Goal: Find contact information: Find contact information

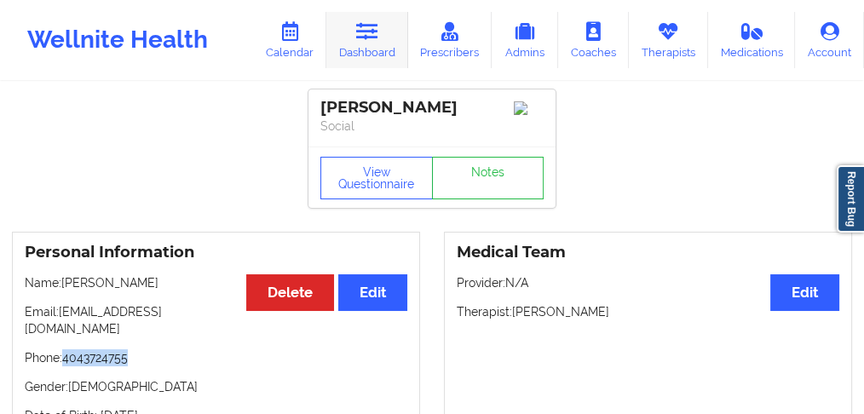
click at [370, 51] on link "Dashboard" at bounding box center [367, 40] width 82 height 56
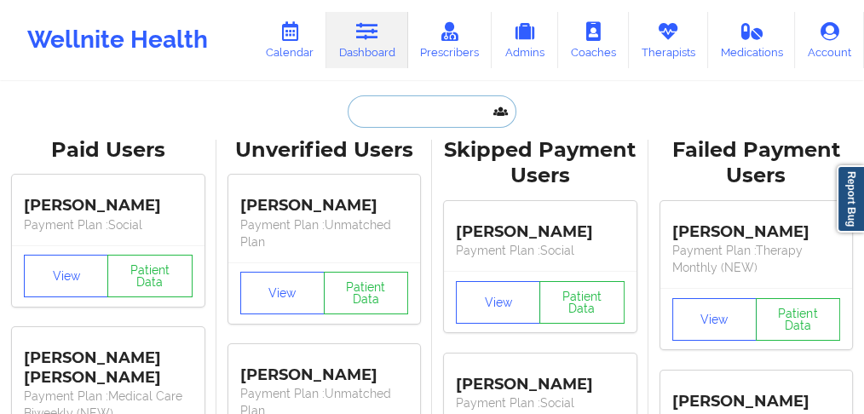
click at [373, 111] on input "text" at bounding box center [431, 111] width 169 height 32
paste input "[PERSON_NAME]"
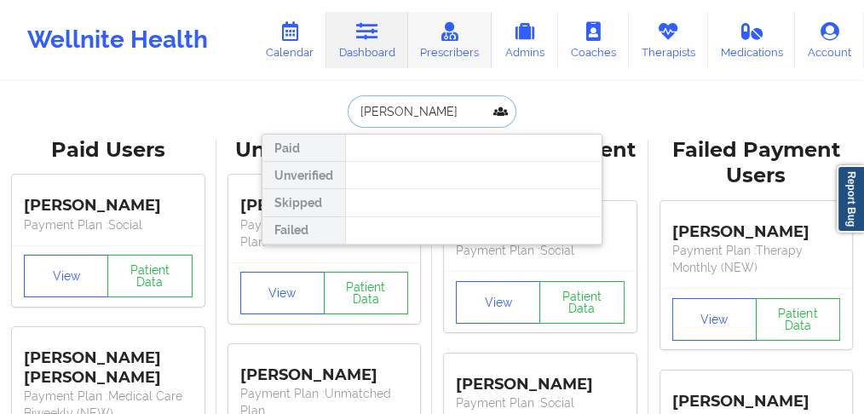
type input "[PERSON_NAME]"
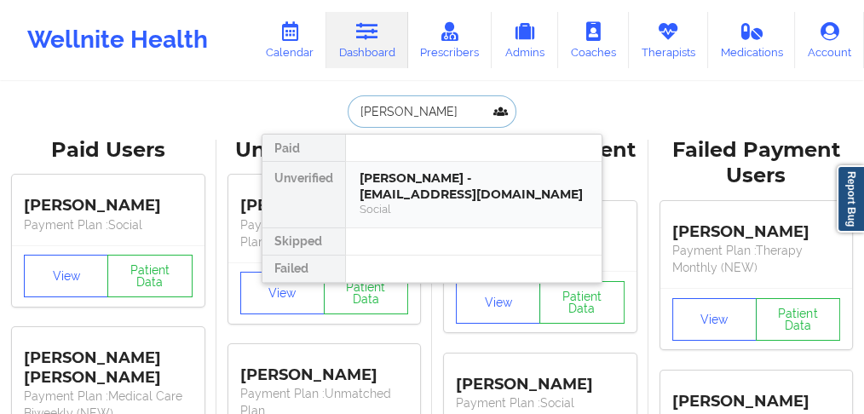
click at [390, 181] on div "[PERSON_NAME] - [EMAIL_ADDRESS][DOMAIN_NAME]" at bounding box center [473, 186] width 228 height 32
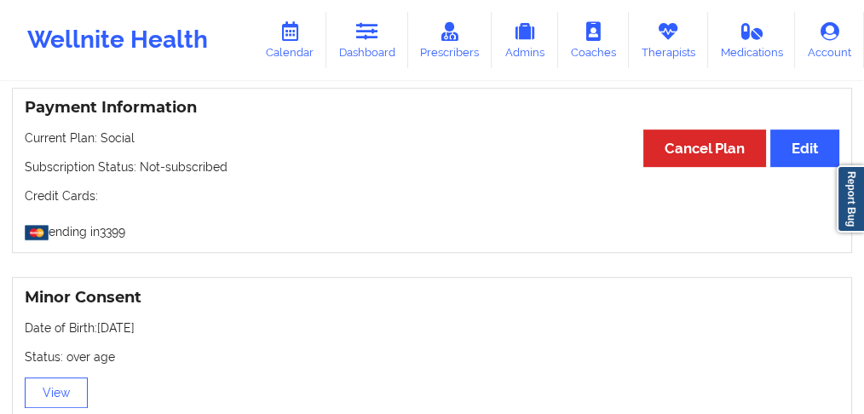
scroll to position [894, 0]
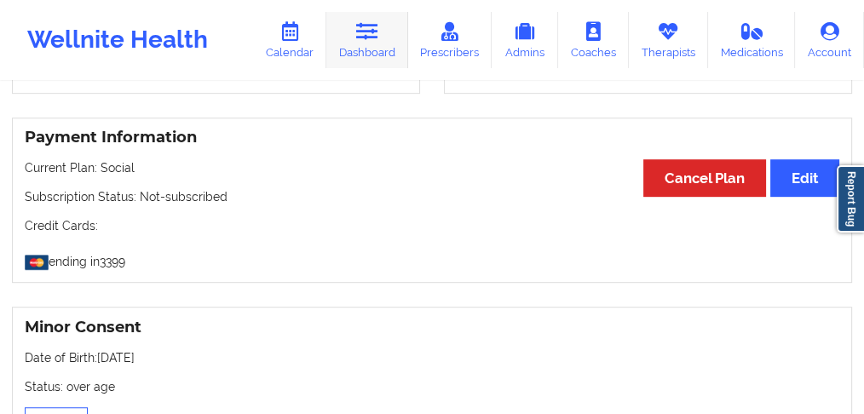
click at [370, 43] on link "Dashboard" at bounding box center [367, 40] width 82 height 56
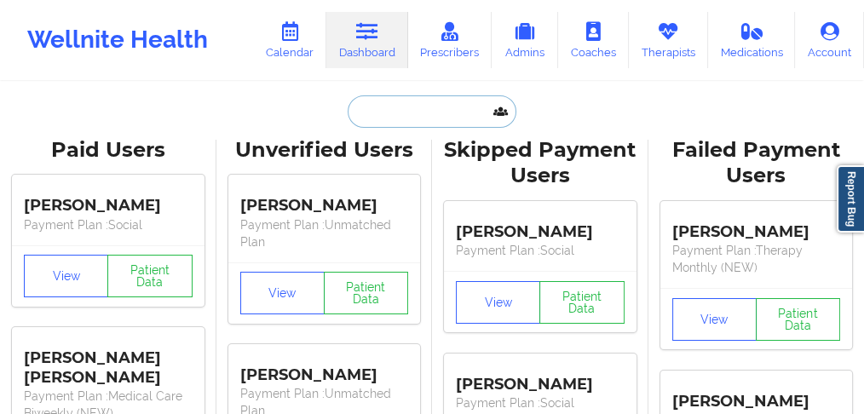
click at [368, 108] on input "text" at bounding box center [431, 111] width 169 height 32
paste input "[PERSON_NAME]"
type input "[PERSON_NAME]"
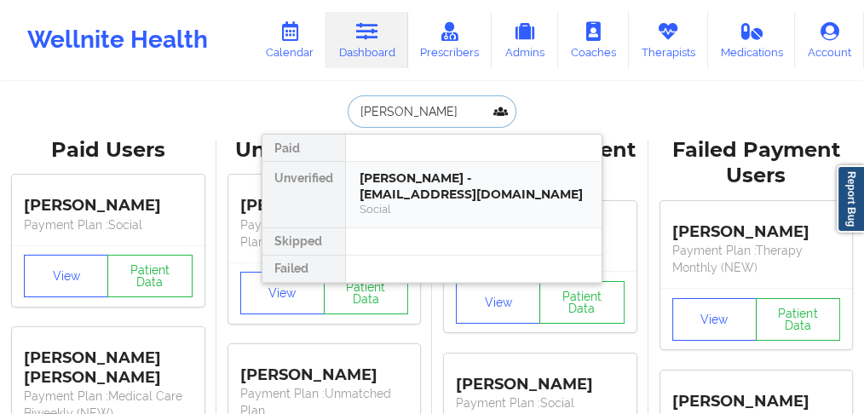
click at [385, 185] on div "[PERSON_NAME] - [EMAIL_ADDRESS][DOMAIN_NAME]" at bounding box center [473, 186] width 228 height 32
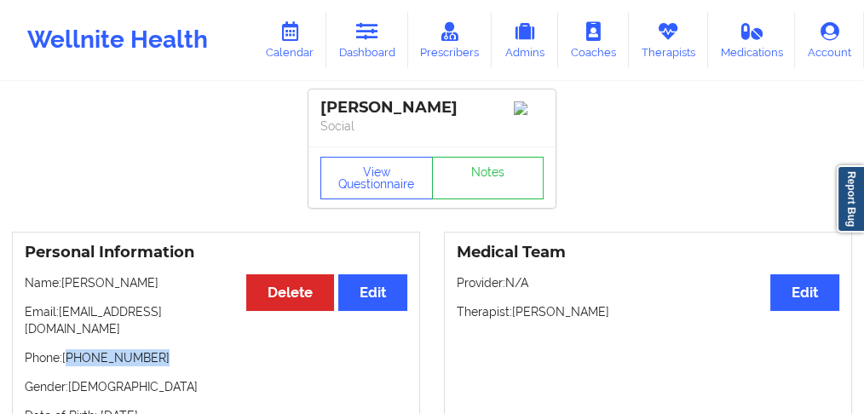
drag, startPoint x: 100, startPoint y: 347, endPoint x: 68, endPoint y: 349, distance: 31.6
click at [68, 349] on p "Phone: [PHONE_NUMBER]" at bounding box center [216, 357] width 382 height 17
click at [369, 49] on link "Dashboard" at bounding box center [367, 40] width 82 height 56
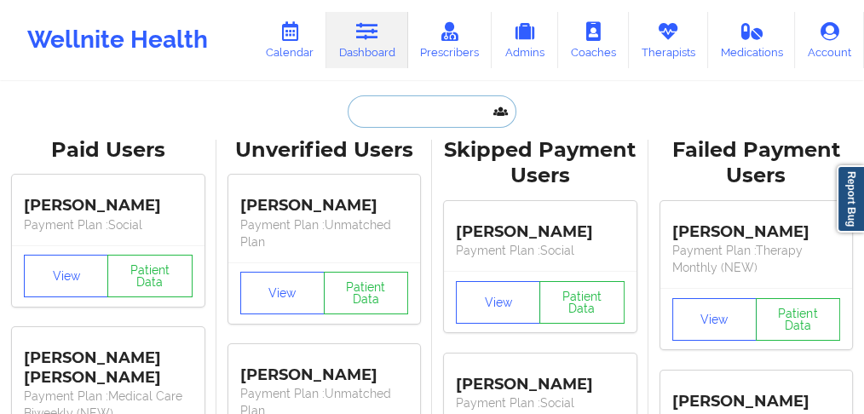
click at [388, 107] on input "text" at bounding box center [431, 111] width 169 height 32
paste input "[PERSON_NAME]"
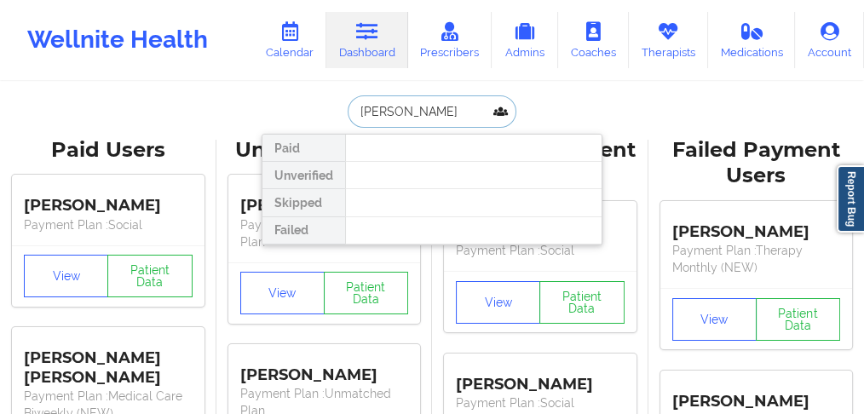
drag, startPoint x: 417, startPoint y: 109, endPoint x: 341, endPoint y: 108, distance: 75.8
click at [342, 108] on div "[PERSON_NAME] Paid Unverified Skipped Failed" at bounding box center [431, 111] width 341 height 32
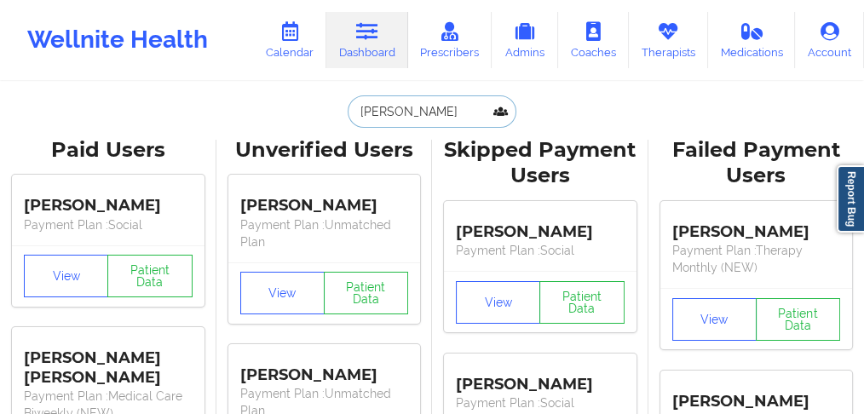
type input "TSILAS"
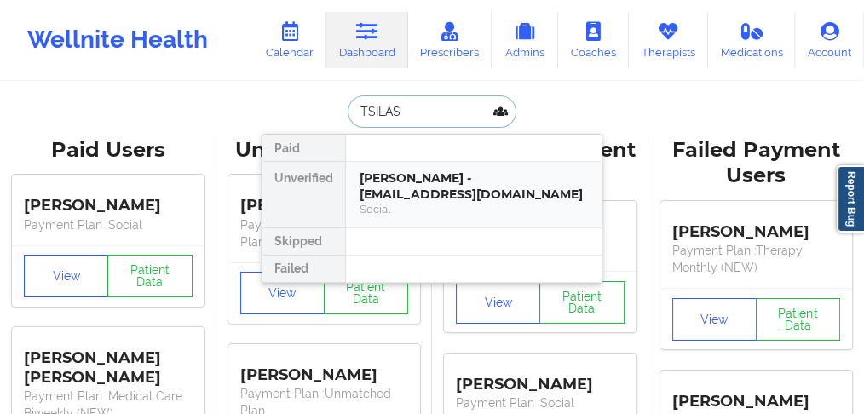
click at [410, 174] on div "[PERSON_NAME] - [EMAIL_ADDRESS][DOMAIN_NAME]" at bounding box center [473, 186] width 228 height 32
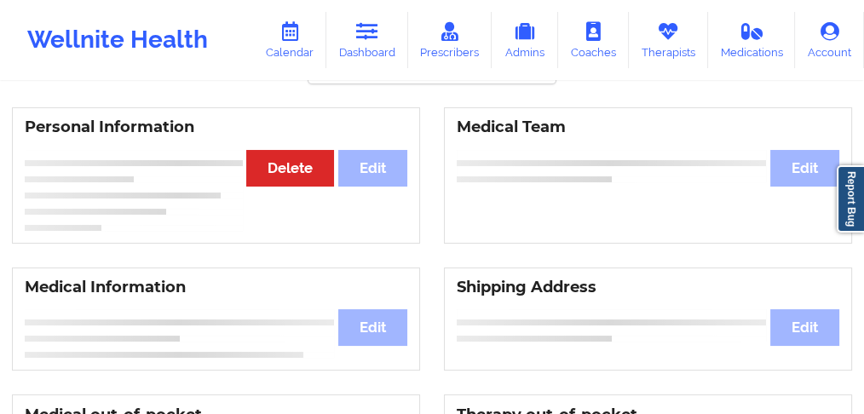
scroll to position [113, 0]
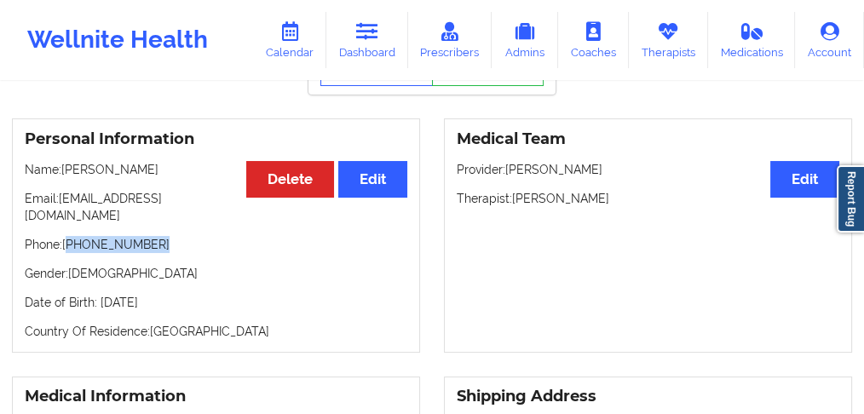
drag, startPoint x: 166, startPoint y: 231, endPoint x: 237, endPoint y: 182, distance: 85.7
click at [71, 236] on p "Phone: [PHONE_NUMBER]" at bounding box center [216, 244] width 382 height 17
copy p "[PHONE_NUMBER]"
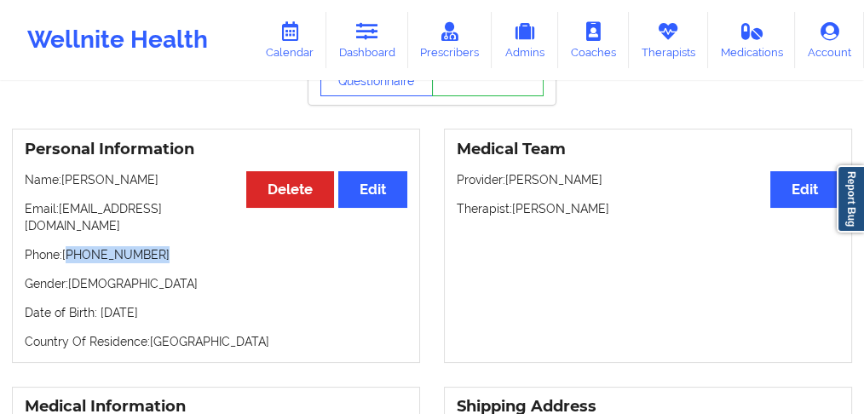
scroll to position [0, 0]
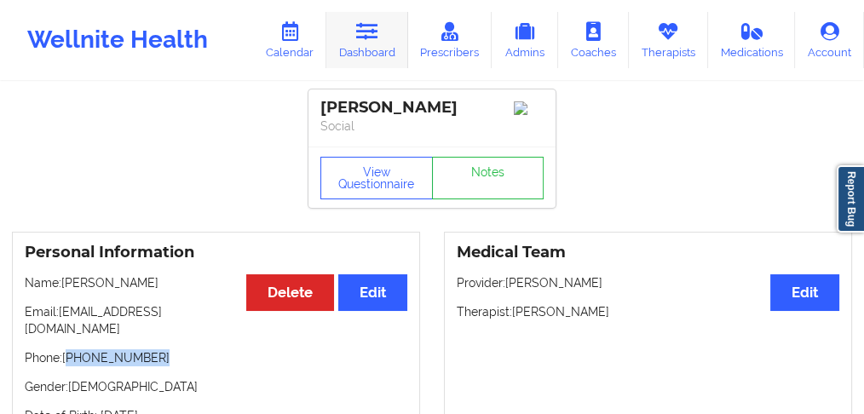
click at [373, 48] on link "Dashboard" at bounding box center [367, 40] width 82 height 56
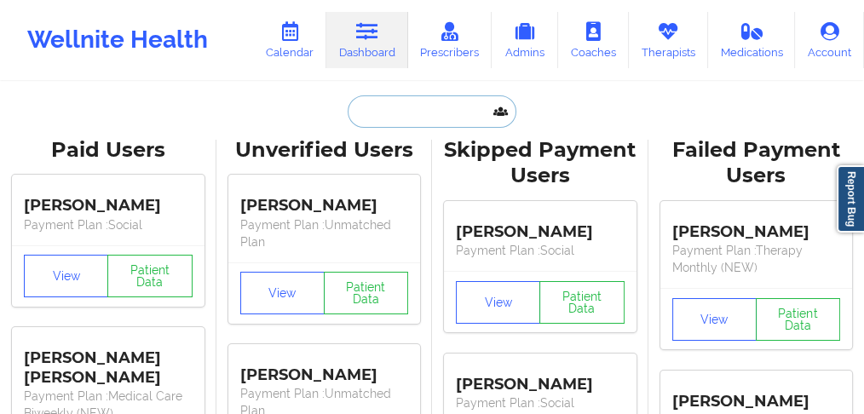
click at [399, 106] on input "text" at bounding box center [431, 111] width 169 height 32
paste input "[PERSON_NAME]"
type input "[PERSON_NAME]"
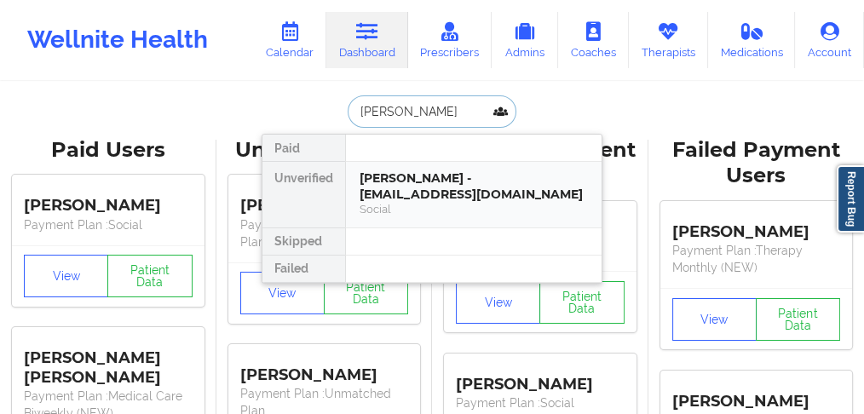
click at [393, 187] on div "[PERSON_NAME] - [EMAIL_ADDRESS][DOMAIN_NAME]" at bounding box center [473, 186] width 228 height 32
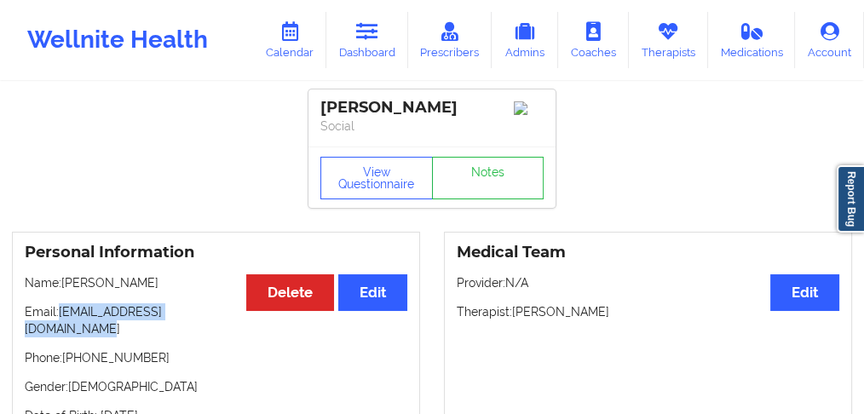
drag, startPoint x: 238, startPoint y: 320, endPoint x: 321, endPoint y: 203, distance: 143.6
click at [60, 315] on p "Email: [EMAIL_ADDRESS][DOMAIN_NAME]" at bounding box center [216, 320] width 382 height 34
copy p "[EMAIL_ADDRESS][DOMAIN_NAME]"
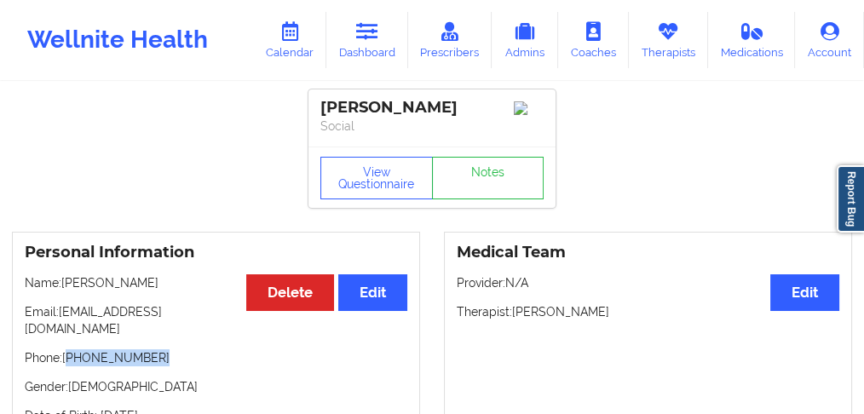
drag, startPoint x: 153, startPoint y: 347, endPoint x: 69, endPoint y: 341, distance: 84.6
click at [69, 349] on p "Phone: [PHONE_NUMBER]" at bounding box center [216, 357] width 382 height 17
copy p "[PHONE_NUMBER]"
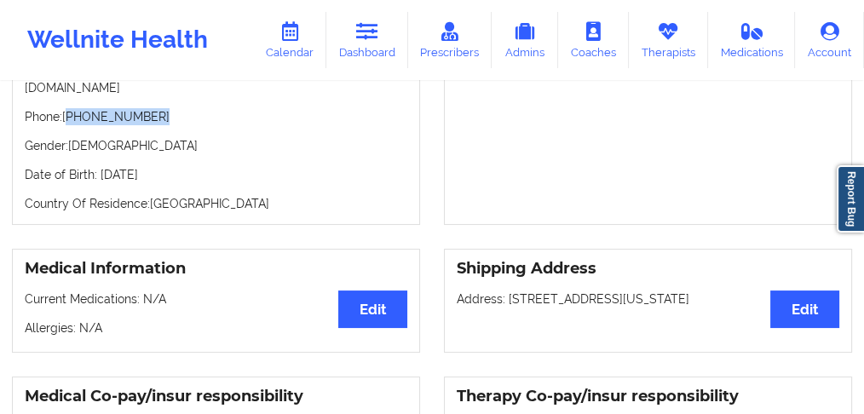
scroll to position [397, 0]
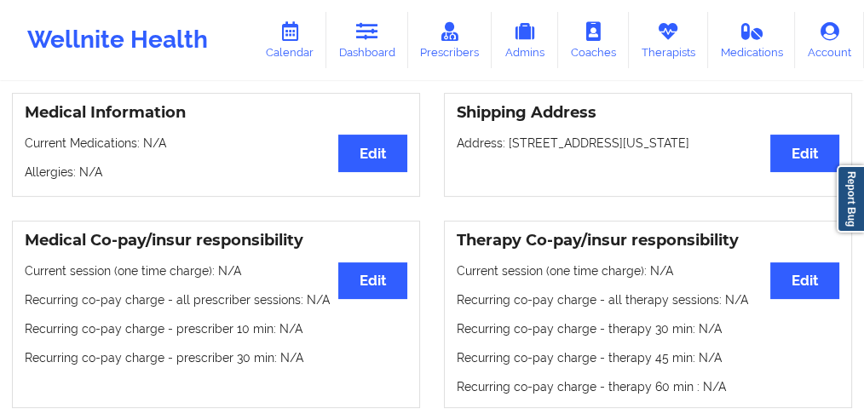
drag, startPoint x: 507, startPoint y: 129, endPoint x: 533, endPoint y: 142, distance: 29.7
click at [533, 142] on p "Address: [STREET_ADDRESS][US_STATE]" at bounding box center [647, 143] width 382 height 17
copy p "[STREET_ADDRESS][US_STATE]"
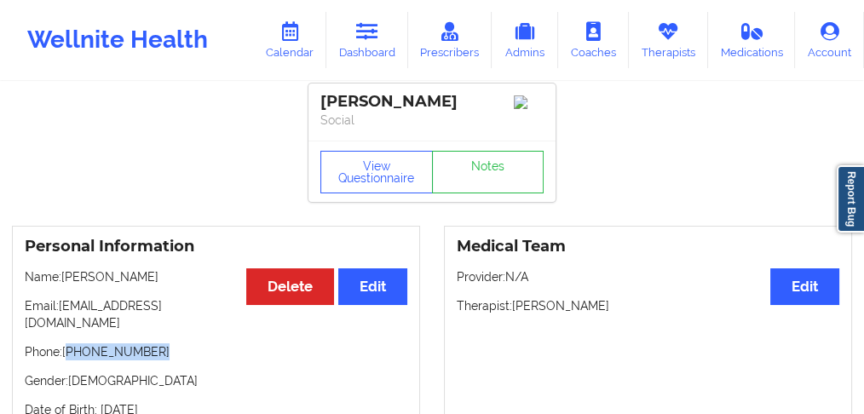
scroll to position [0, 0]
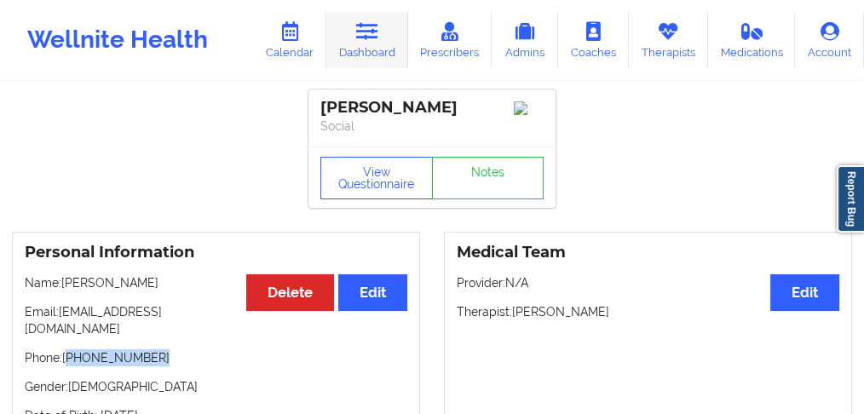
click at [374, 38] on icon at bounding box center [367, 31] width 22 height 19
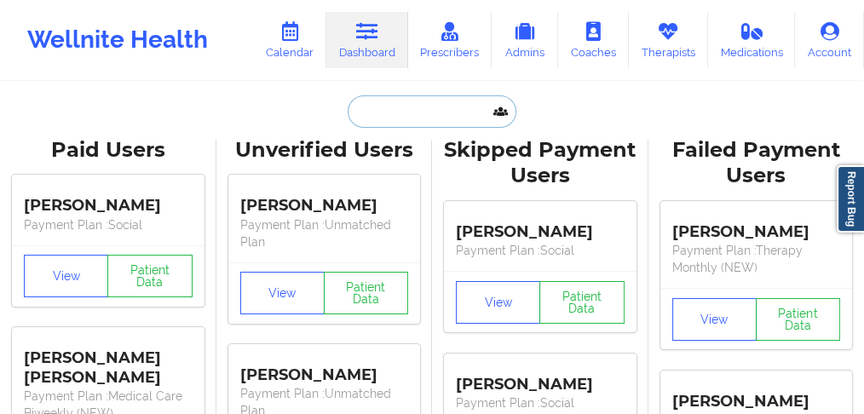
click at [366, 114] on input "text" at bounding box center [431, 111] width 169 height 32
paste input "[PERSON_NAME]"
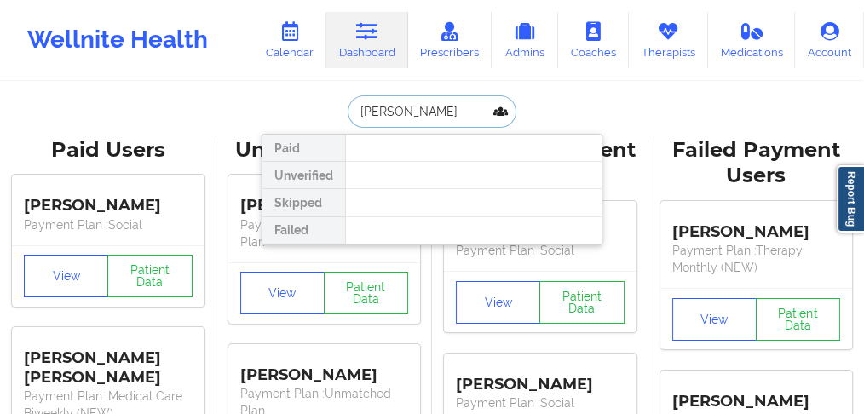
type input "[PERSON_NAME]"
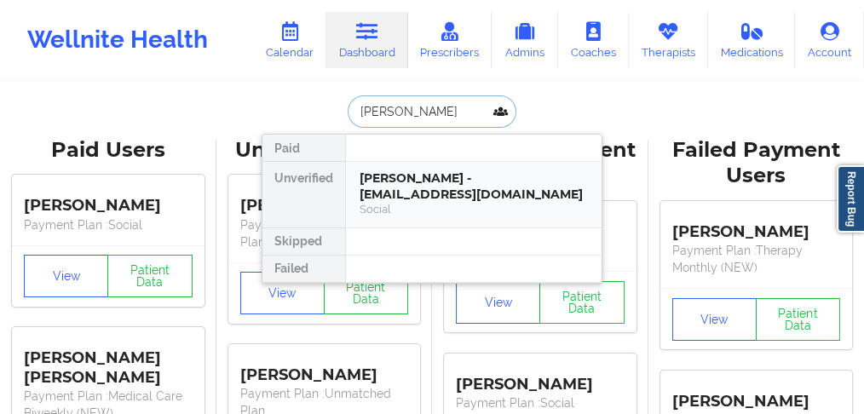
click at [383, 190] on div "[PERSON_NAME] - [EMAIL_ADDRESS][DOMAIN_NAME]" at bounding box center [473, 186] width 228 height 32
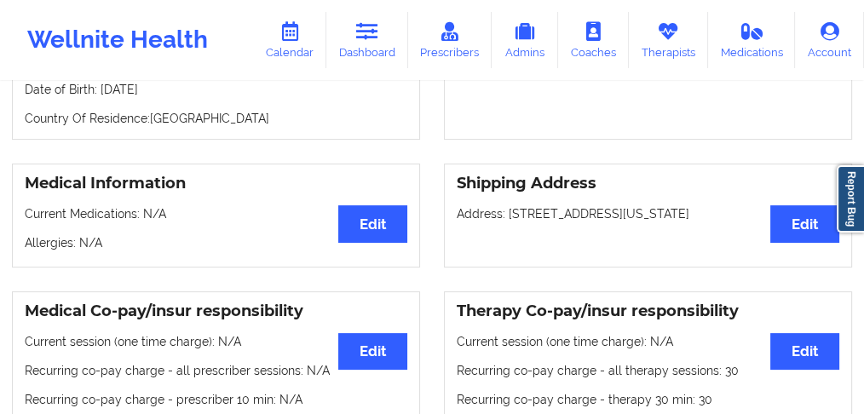
scroll to position [156, 0]
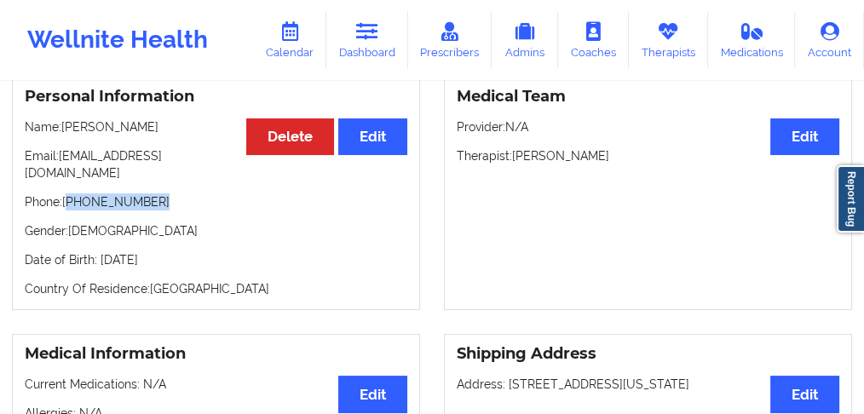
drag, startPoint x: 163, startPoint y: 189, endPoint x: 112, endPoint y: 171, distance: 53.3
click at [72, 193] on p "Phone: [PHONE_NUMBER]" at bounding box center [216, 201] width 382 height 17
copy p "[PHONE_NUMBER]"
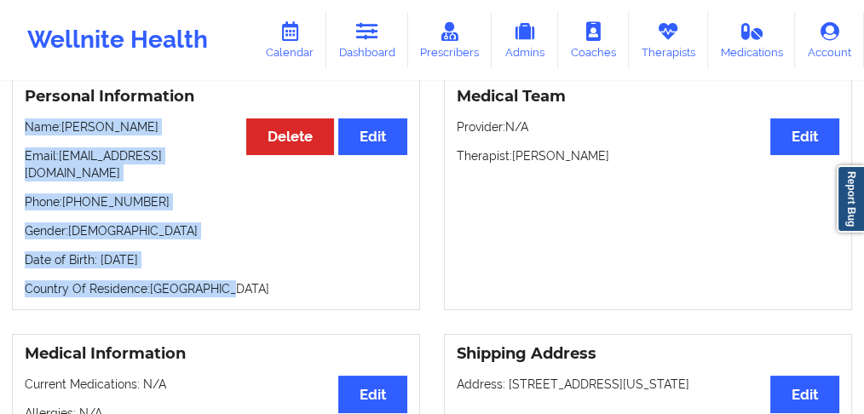
drag, startPoint x: 189, startPoint y: 250, endPoint x: 195, endPoint y: 259, distance: 11.1
click at [11, 133] on div "Personal Information Edit Delete Name: [PERSON_NAME] Email: [EMAIL_ADDRESS][DOM…" at bounding box center [216, 193] width 432 height 234
click at [191, 259] on div "Personal Information Edit Delete Name: [PERSON_NAME] Email: [EMAIL_ADDRESS][DOM…" at bounding box center [216, 193] width 408 height 234
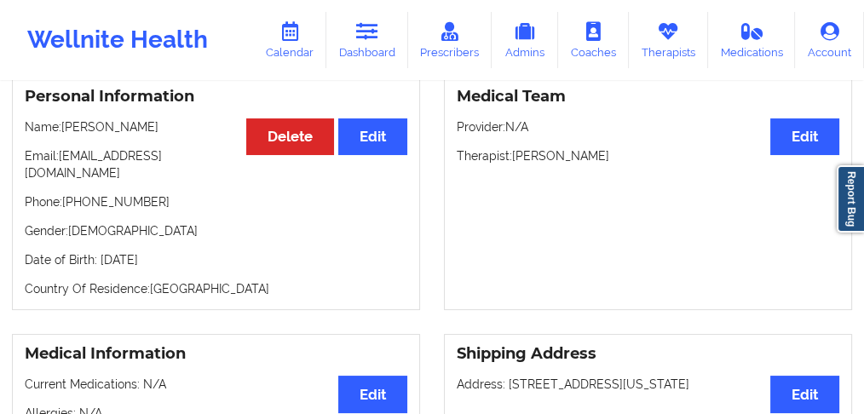
drag, startPoint x: 209, startPoint y: 249, endPoint x: 0, endPoint y: 127, distance: 241.6
click at [0, 127] on div "Personal Information Edit Delete Name: [PERSON_NAME] Email: [EMAIL_ADDRESS][DOM…" at bounding box center [216, 193] width 432 height 234
copy div "Name: [PERSON_NAME] Email: [EMAIL_ADDRESS][DOMAIN_NAME] Phone: [PHONE_NUMBER] G…"
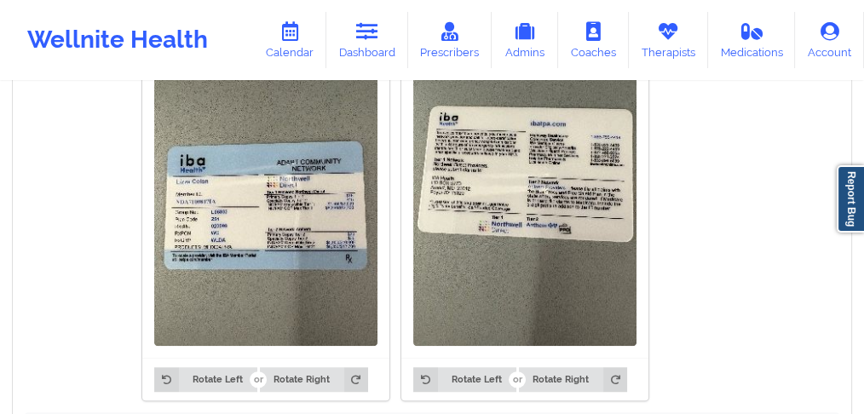
scroll to position [1348, 0]
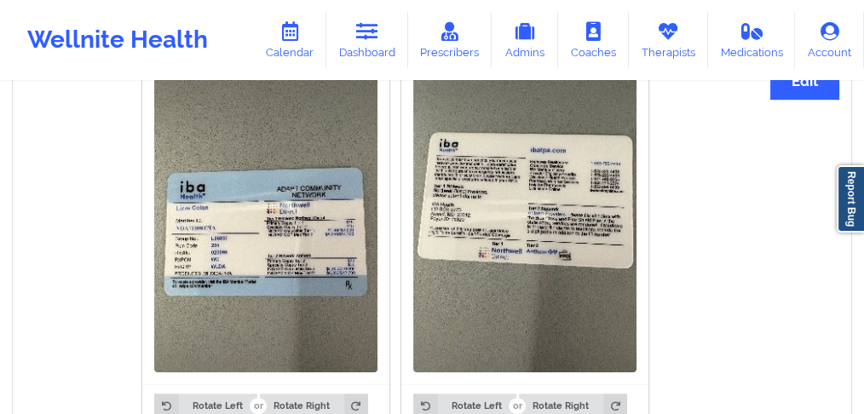
drag, startPoint x: 49, startPoint y: 295, endPoint x: 105, endPoint y: 307, distance: 57.5
click at [49, 295] on div "Rotate Left Rotate Right Rotate Left Rotate Right" at bounding box center [395, 244] width 741 height 385
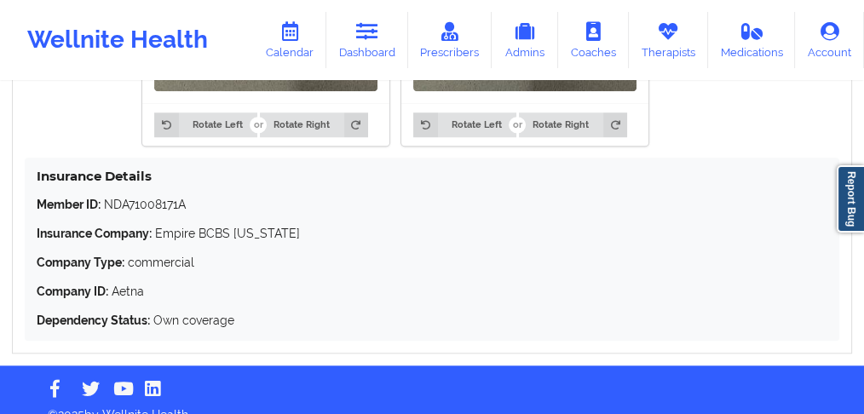
scroll to position [1632, 0]
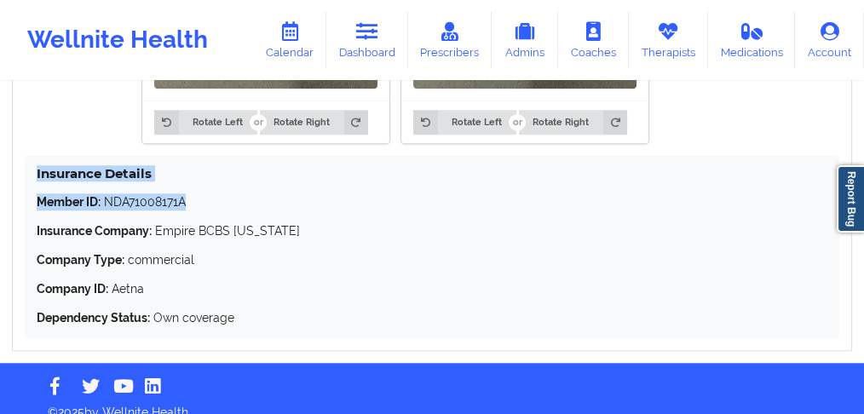
drag, startPoint x: 201, startPoint y: 187, endPoint x: 23, endPoint y: 157, distance: 180.6
click at [23, 157] on div "Insurance Information Edit Rotate Left Rotate Right Rotate Left Rotate Right In…" at bounding box center [432, 44] width 840 height 614
copy div "Insurance Details Member ID: NDA71008171A"
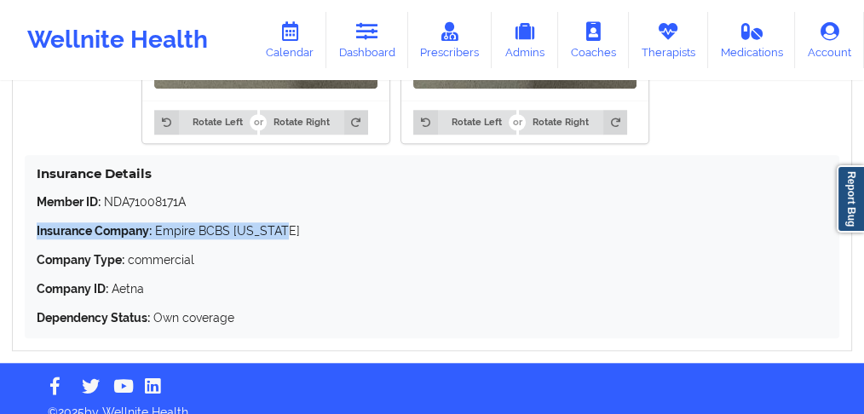
drag, startPoint x: 274, startPoint y: 214, endPoint x: 29, endPoint y: 214, distance: 245.3
click at [29, 214] on div "Insurance Details Member ID: NDA71008171A Insurance Company: Empire BCBS [US_ST…" at bounding box center [432, 246] width 814 height 183
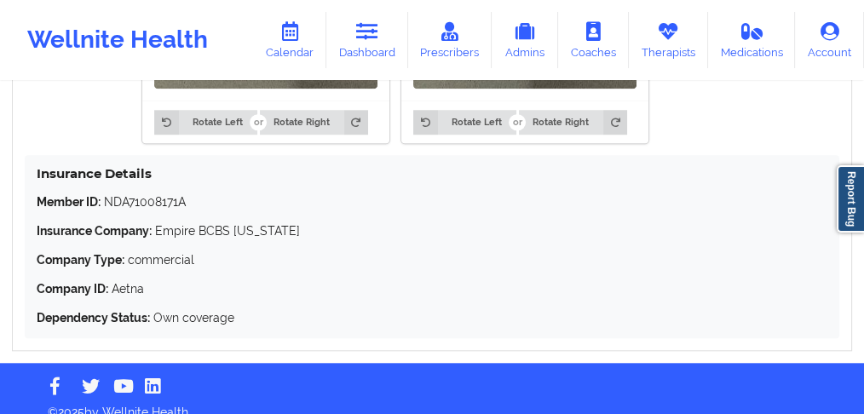
drag, startPoint x: 171, startPoint y: 238, endPoint x: 191, endPoint y: 238, distance: 19.6
click at [172, 251] on p "Company Type: commercial" at bounding box center [432, 259] width 790 height 17
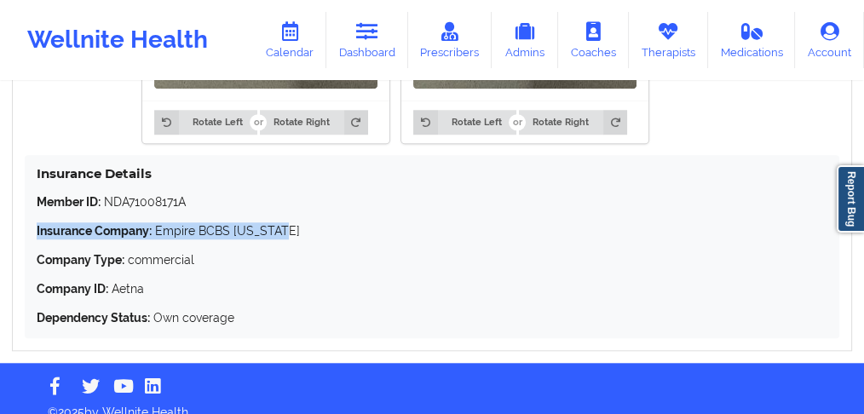
drag, startPoint x: 286, startPoint y: 209, endPoint x: 18, endPoint y: 209, distance: 268.3
click at [18, 209] on div "Insurance Information Edit Rotate Left Rotate Right Rotate Left Rotate Right In…" at bounding box center [432, 44] width 840 height 614
copy p "Insurance Company: Empire BCBS [US_STATE]"
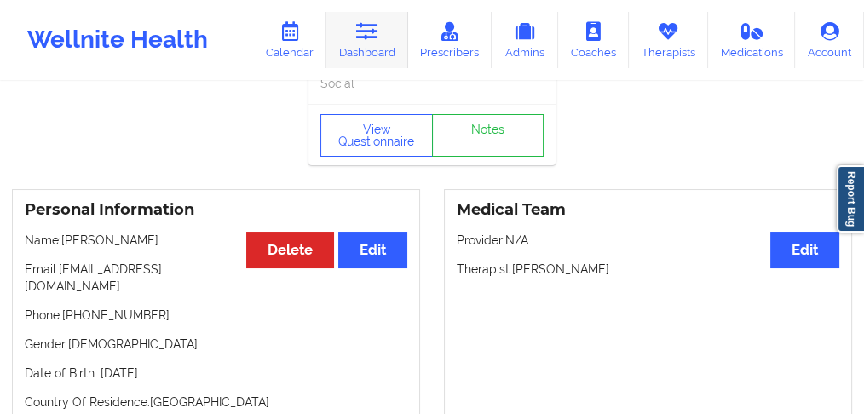
scroll to position [0, 0]
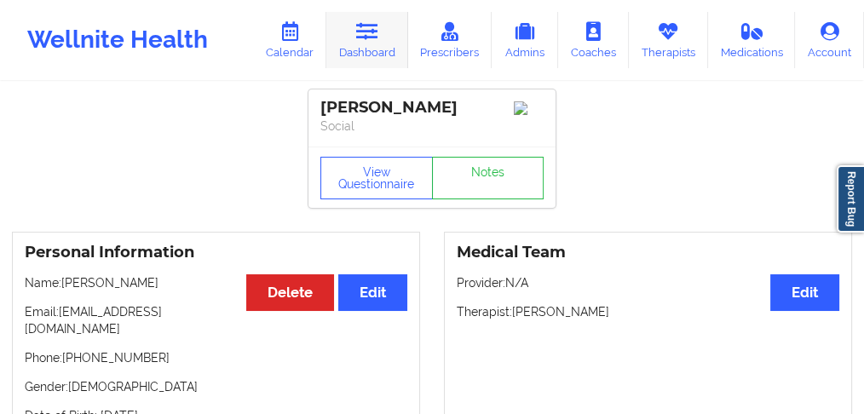
click at [365, 48] on link "Dashboard" at bounding box center [367, 40] width 82 height 56
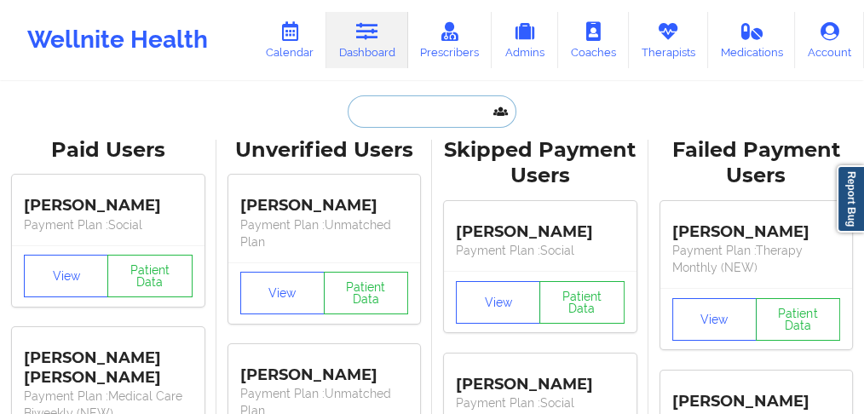
click at [395, 118] on input "text" at bounding box center [431, 111] width 169 height 32
paste input "[PERSON_NAME]"
type input "[PERSON_NAME]"
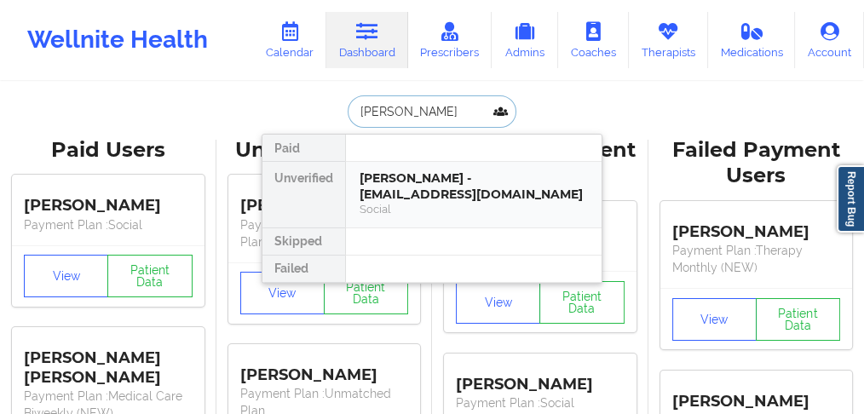
click at [384, 195] on div "[PERSON_NAME] - [EMAIL_ADDRESS][DOMAIN_NAME]" at bounding box center [473, 186] width 228 height 32
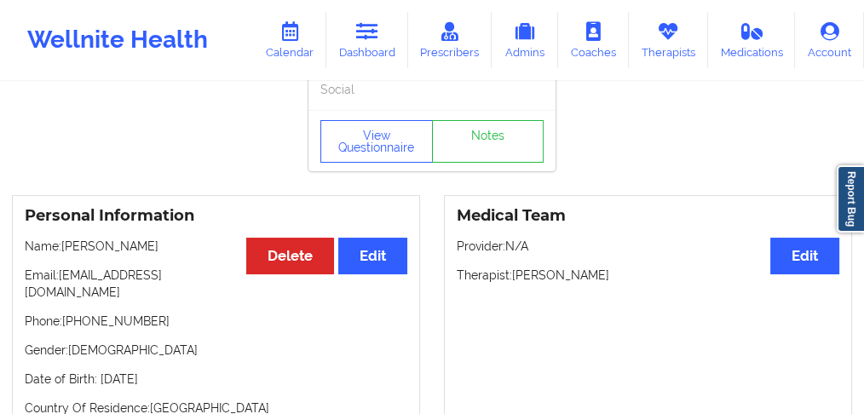
scroll to position [56, 0]
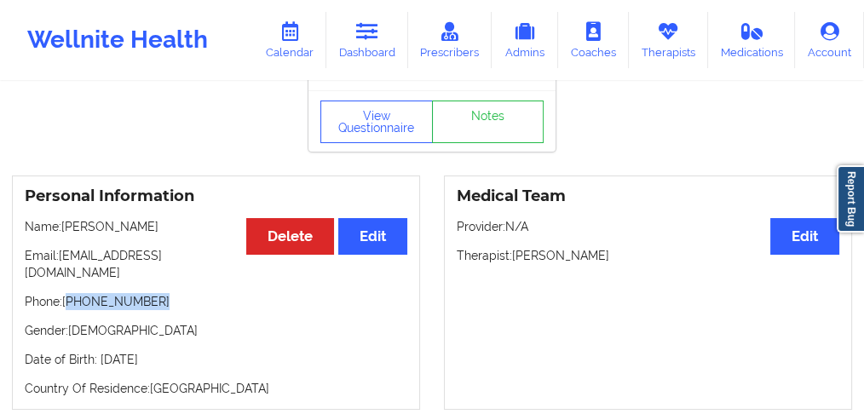
drag, startPoint x: 112, startPoint y: 285, endPoint x: 71, endPoint y: 284, distance: 41.7
click at [71, 293] on p "Phone: [PHONE_NUMBER]" at bounding box center [216, 301] width 382 height 17
copy p "[PHONE_NUMBER]"
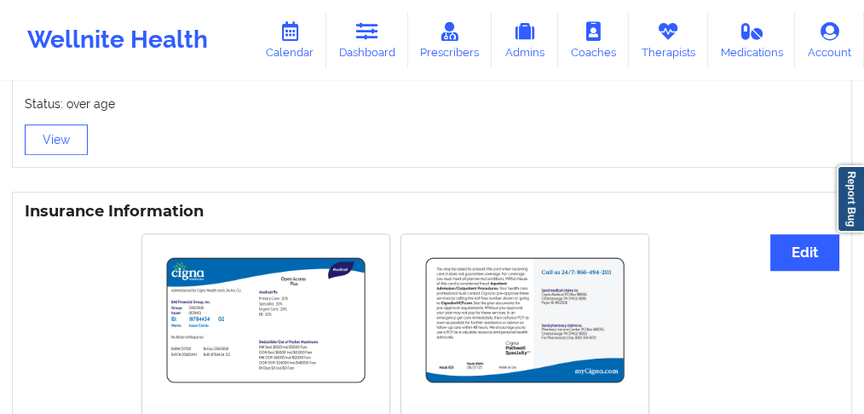
scroll to position [1248, 0]
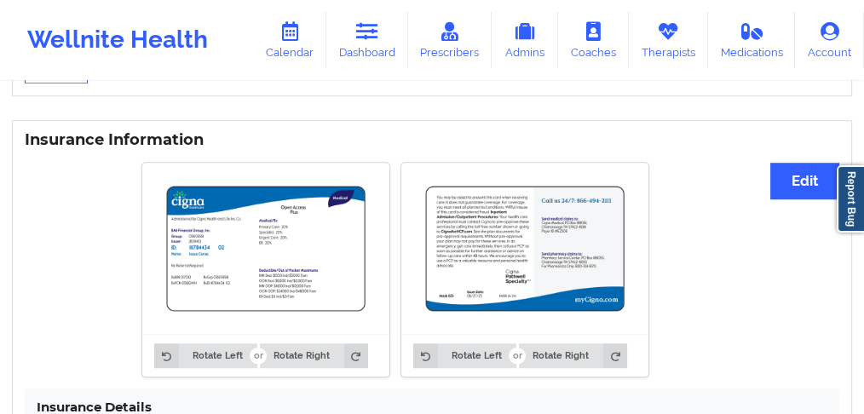
click at [262, 247] on img at bounding box center [265, 248] width 223 height 147
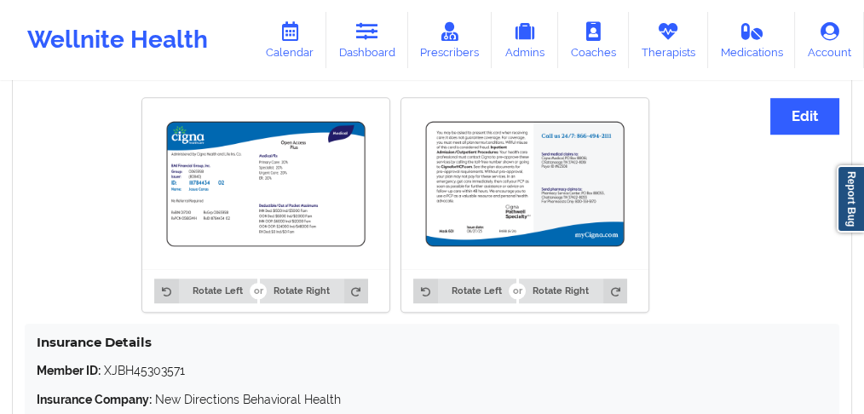
scroll to position [1311, 0]
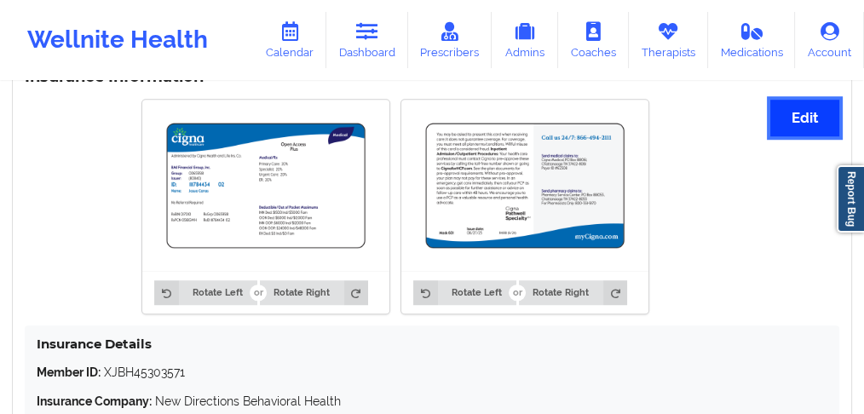
click at [803, 101] on button "Edit" at bounding box center [804, 118] width 69 height 37
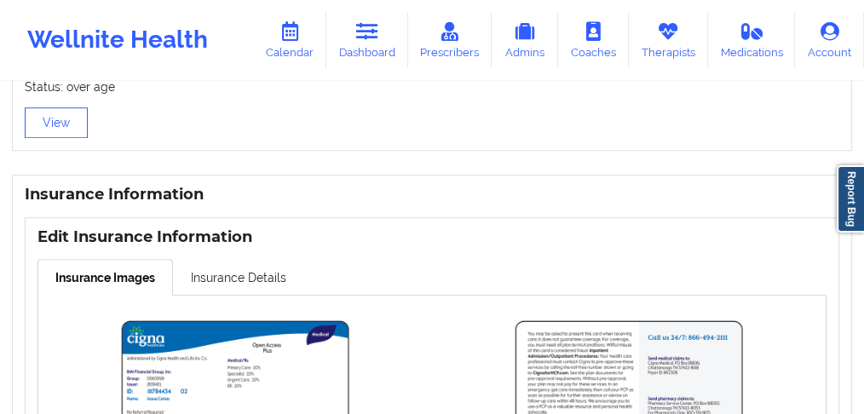
scroll to position [1293, 0]
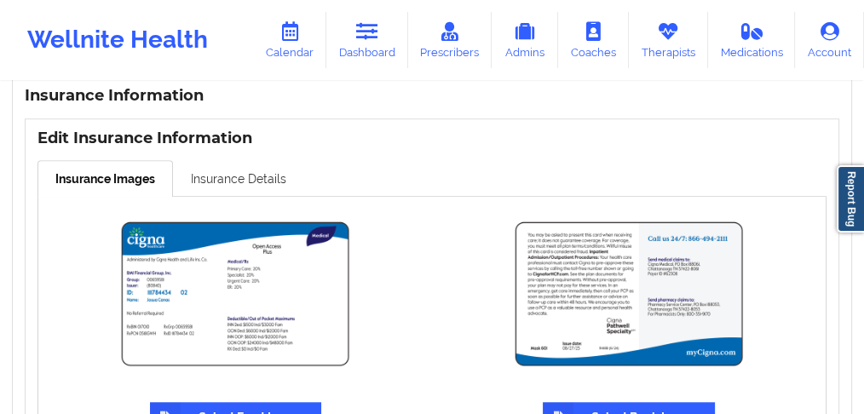
click at [228, 160] on link "Insurance Details" at bounding box center [238, 178] width 131 height 36
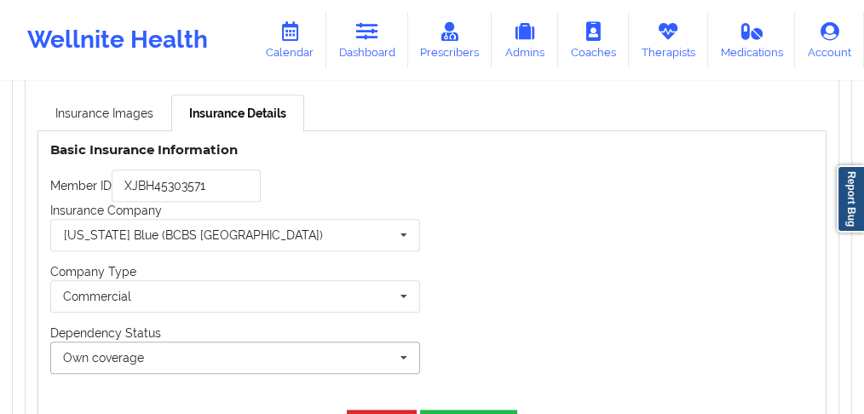
scroll to position [1407, 0]
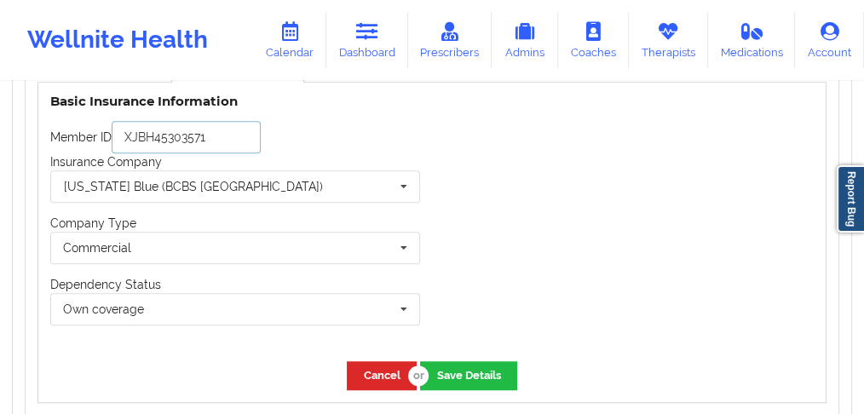
drag, startPoint x: 220, startPoint y: 115, endPoint x: 100, endPoint y: 118, distance: 119.3
click at [100, 121] on div "Member ID XJBH45303571" at bounding box center [235, 137] width 370 height 32
paste input "III784434 02"
type input "XJBH45303571"
click at [359, 361] on button "Cancel" at bounding box center [382, 375] width 70 height 28
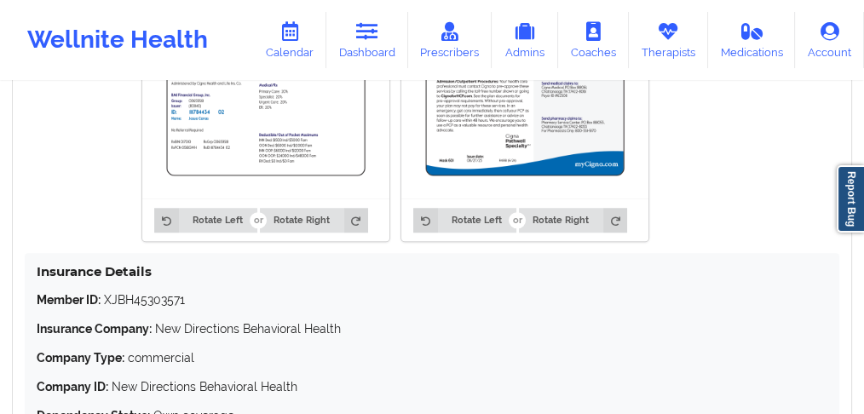
scroll to position [1350, 0]
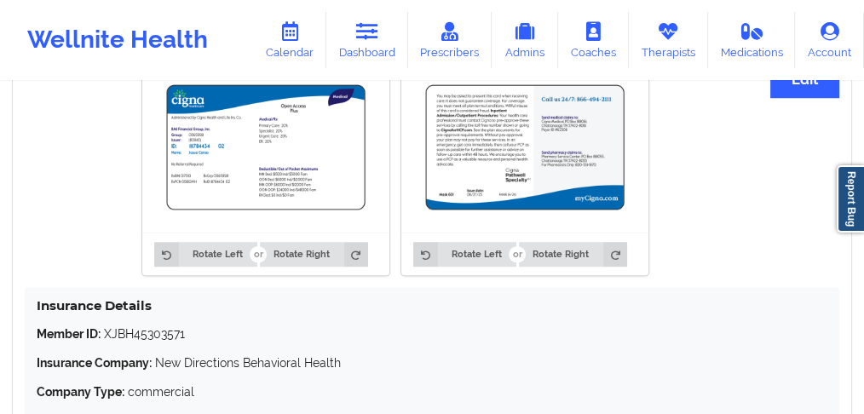
click at [255, 158] on img at bounding box center [265, 146] width 223 height 147
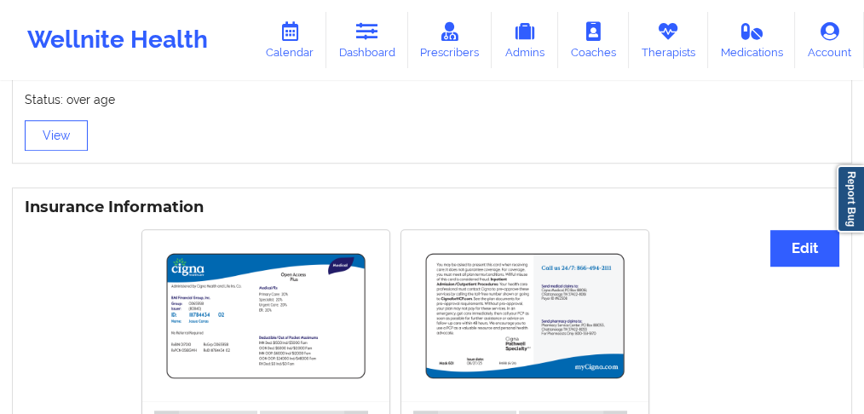
scroll to position [1179, 0]
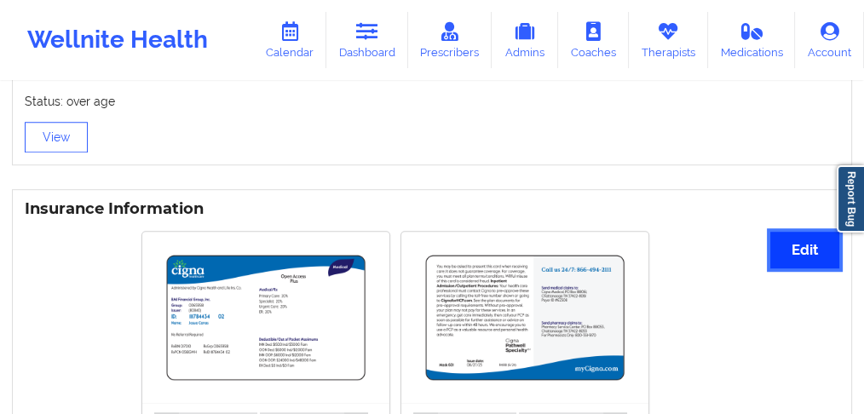
click at [786, 232] on button "Edit" at bounding box center [804, 250] width 69 height 37
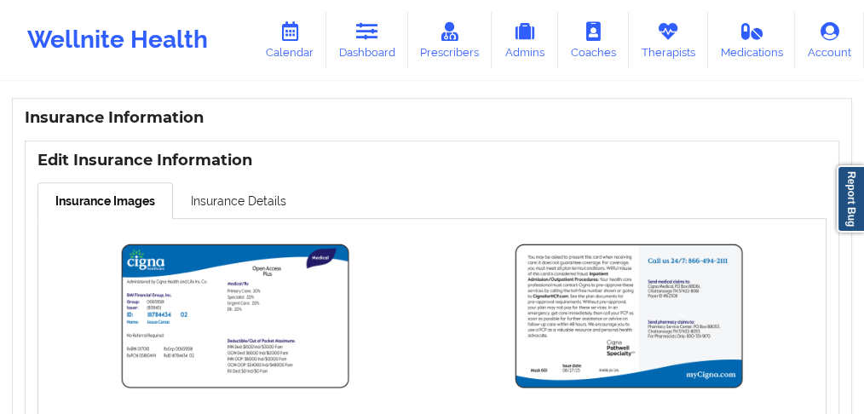
scroll to position [1350, 0]
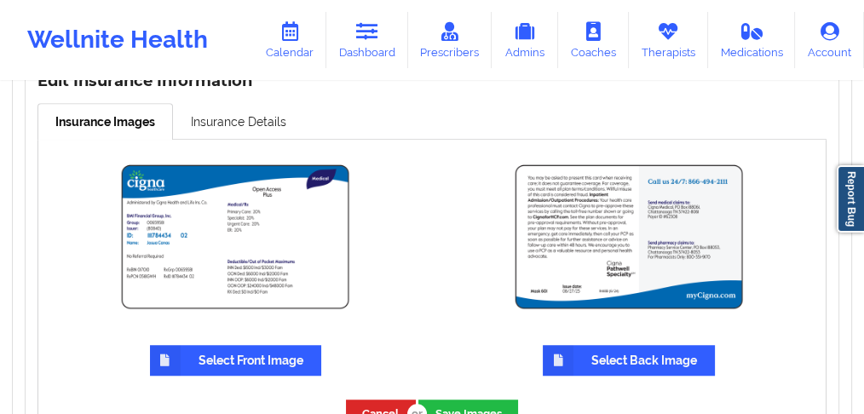
click at [212, 225] on img at bounding box center [234, 236] width 255 height 169
click at [208, 213] on img at bounding box center [234, 236] width 255 height 169
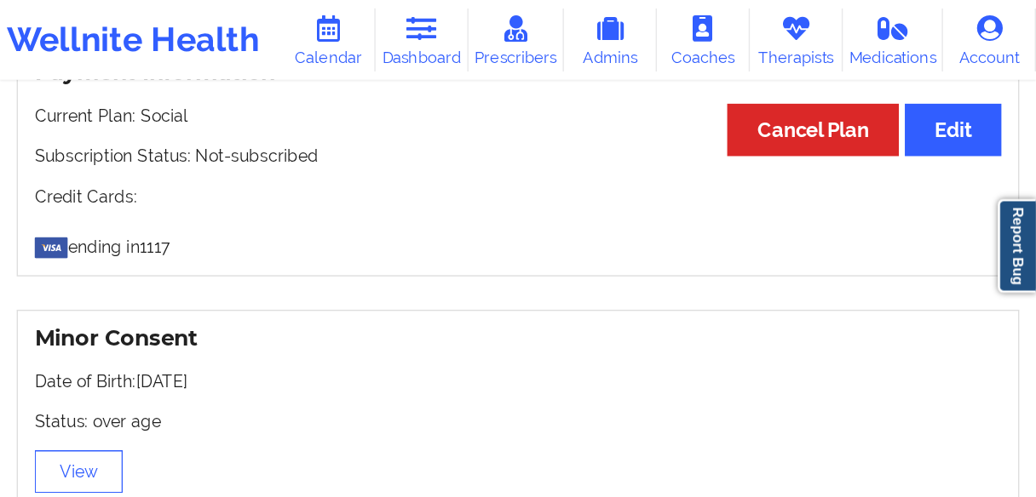
scroll to position [996, 0]
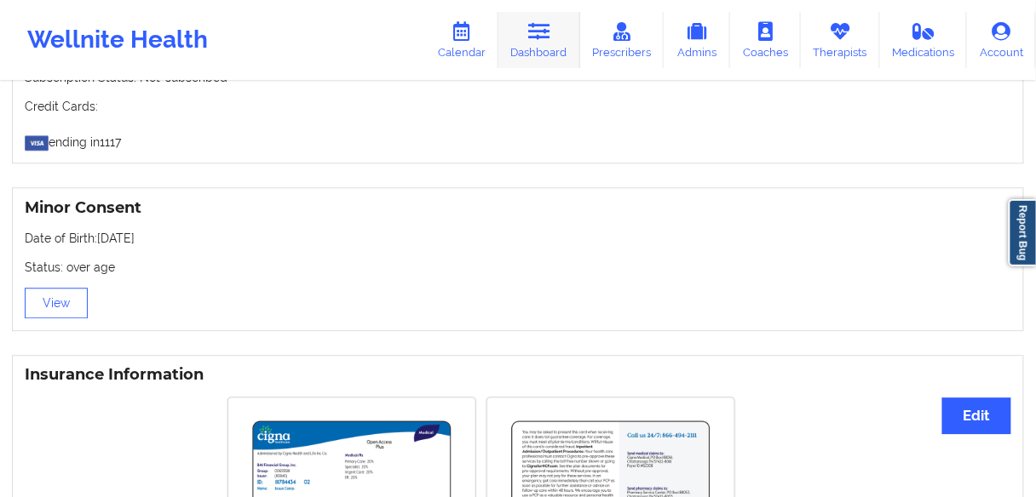
click at [543, 42] on link "Dashboard" at bounding box center [539, 40] width 82 height 56
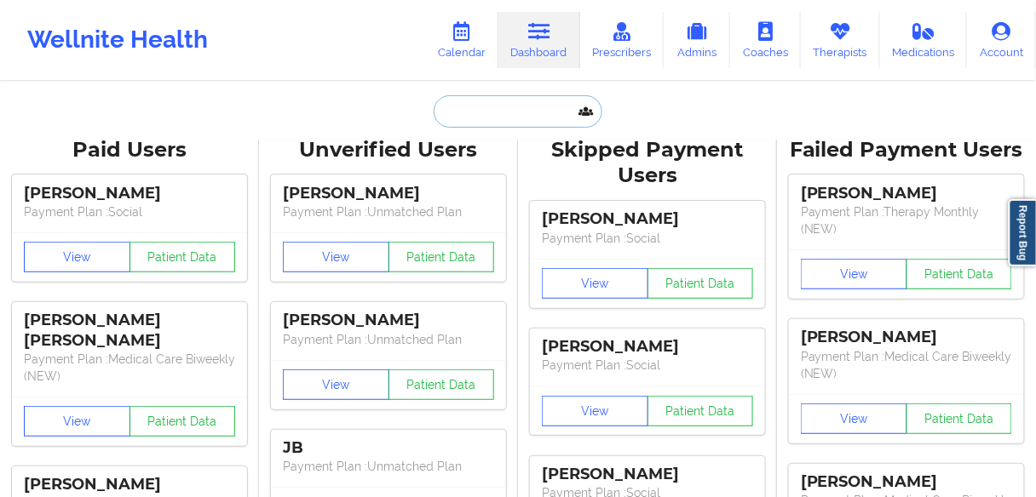
click at [511, 110] on input "text" at bounding box center [517, 111] width 169 height 32
paste input "[PERSON_NAME]"
type input "[PERSON_NAME]"
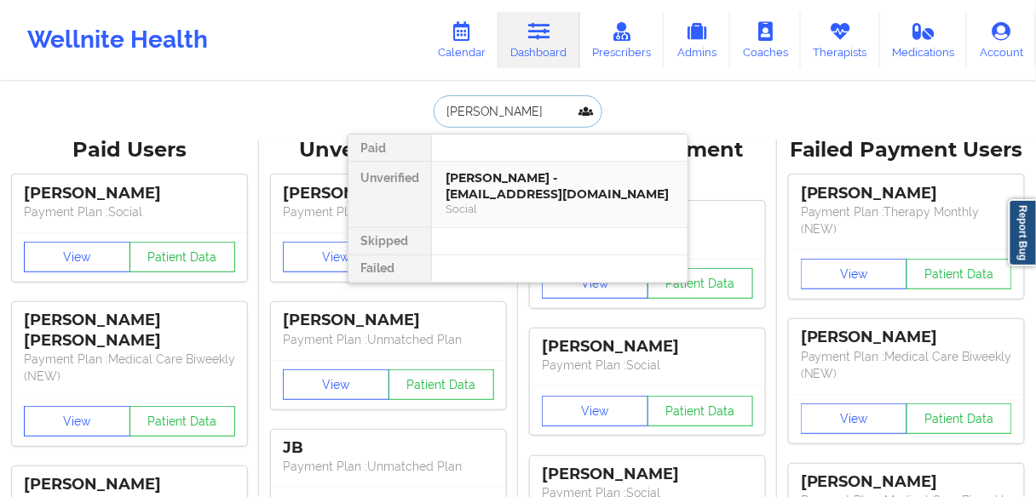
click at [468, 194] on div "[PERSON_NAME] - [EMAIL_ADDRESS][DOMAIN_NAME]" at bounding box center [559, 186] width 228 height 32
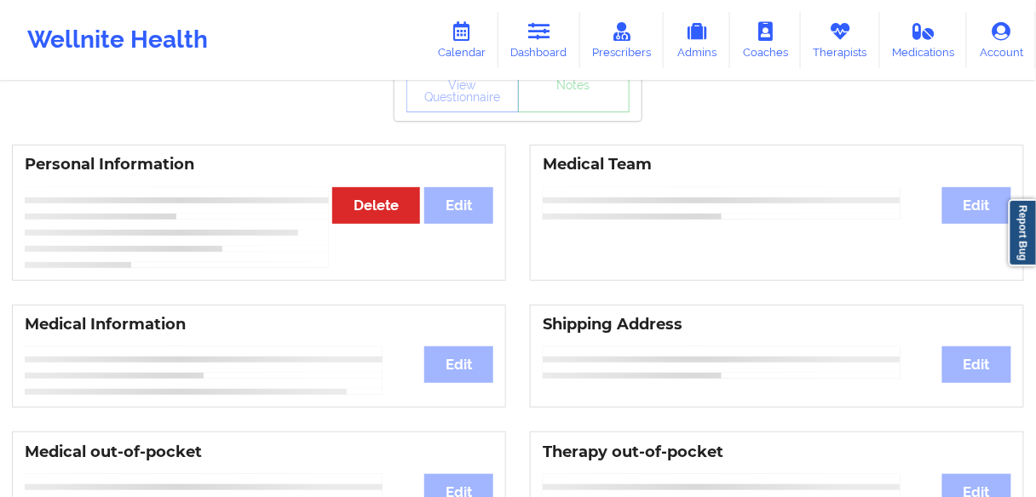
scroll to position [165, 0]
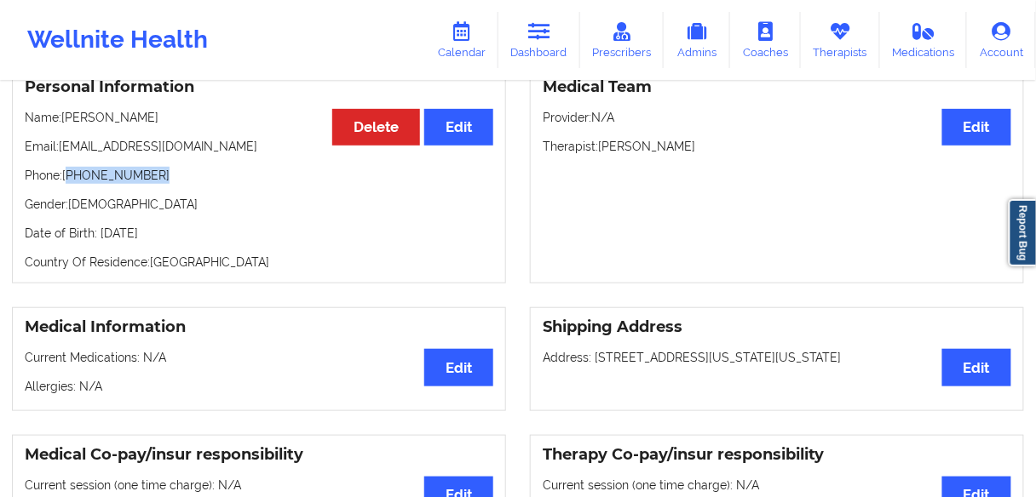
drag, startPoint x: 144, startPoint y: 181, endPoint x: 121, endPoint y: 174, distance: 24.2
click at [74, 184] on p "Phone: [PHONE_NUMBER]" at bounding box center [259, 175] width 468 height 17
copy p "[PHONE_NUMBER]"
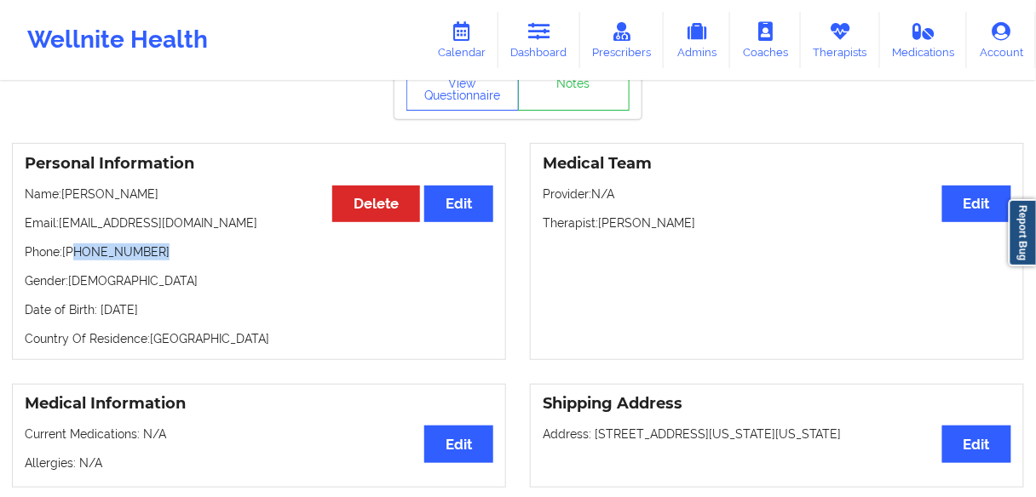
scroll to position [0, 0]
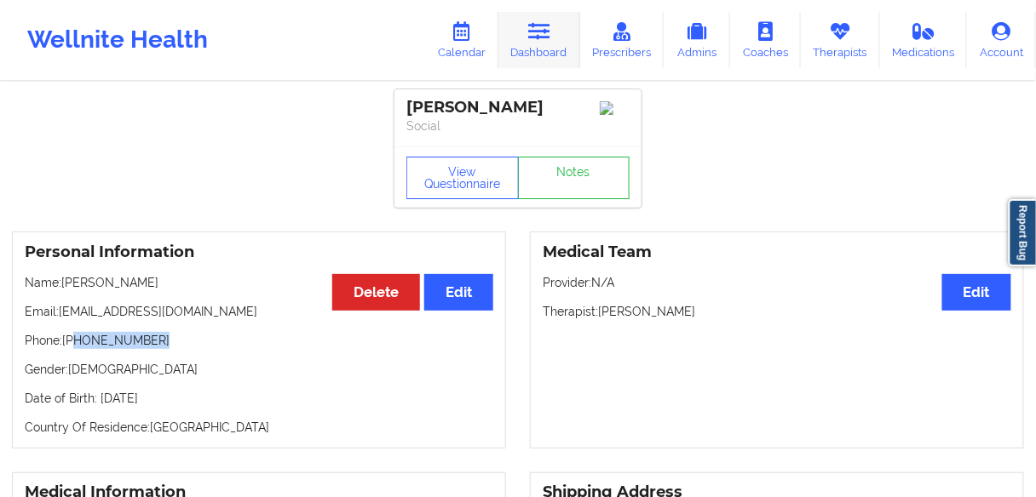
click at [542, 51] on link "Dashboard" at bounding box center [539, 40] width 82 height 56
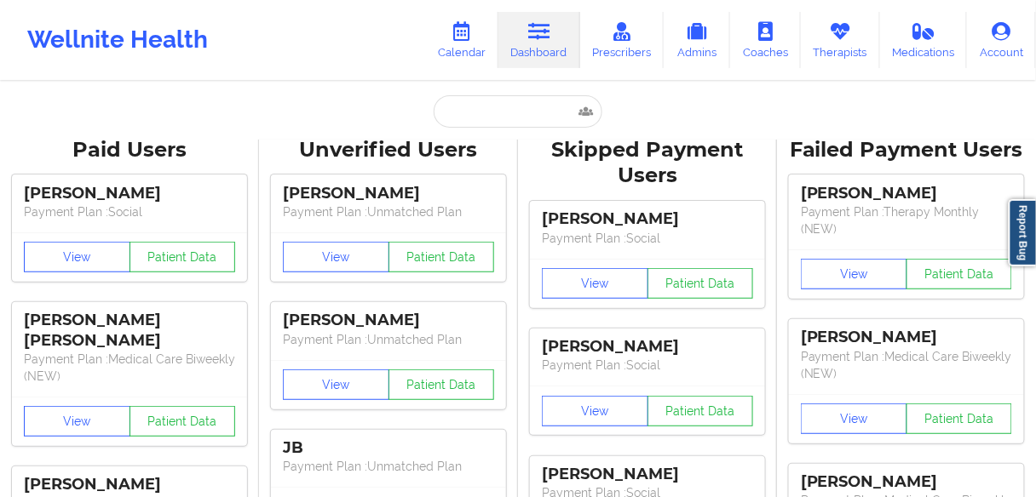
click at [488, 118] on input "text" at bounding box center [517, 111] width 169 height 32
paste input "[PERSON_NAME]"
type input "[PERSON_NAME]"
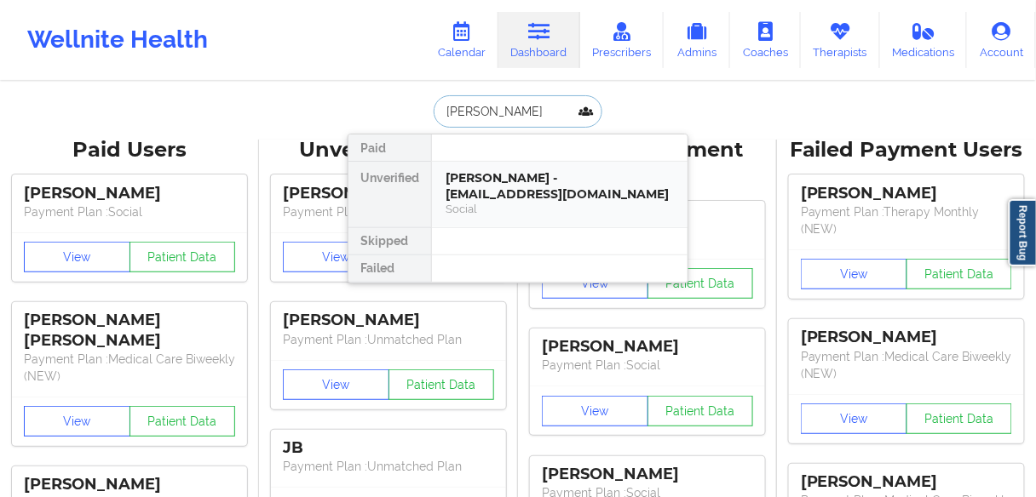
click at [500, 186] on div "[PERSON_NAME] - [EMAIL_ADDRESS][DOMAIN_NAME]" at bounding box center [559, 186] width 228 height 32
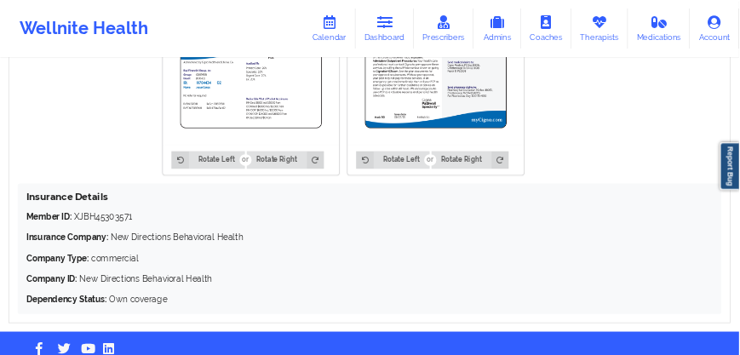
scroll to position [1226, 0]
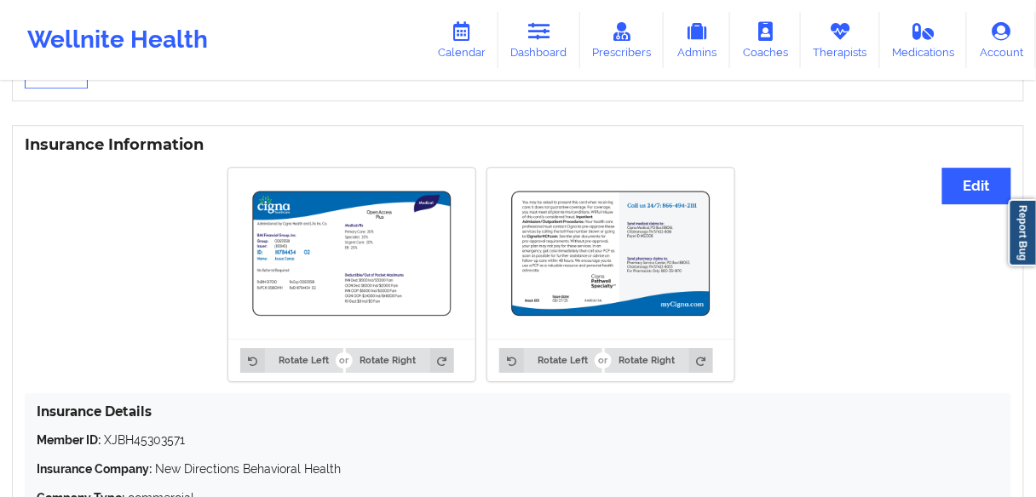
click at [618, 255] on img at bounding box center [610, 253] width 223 height 147
click at [863, 187] on button "Edit" at bounding box center [976, 186] width 69 height 37
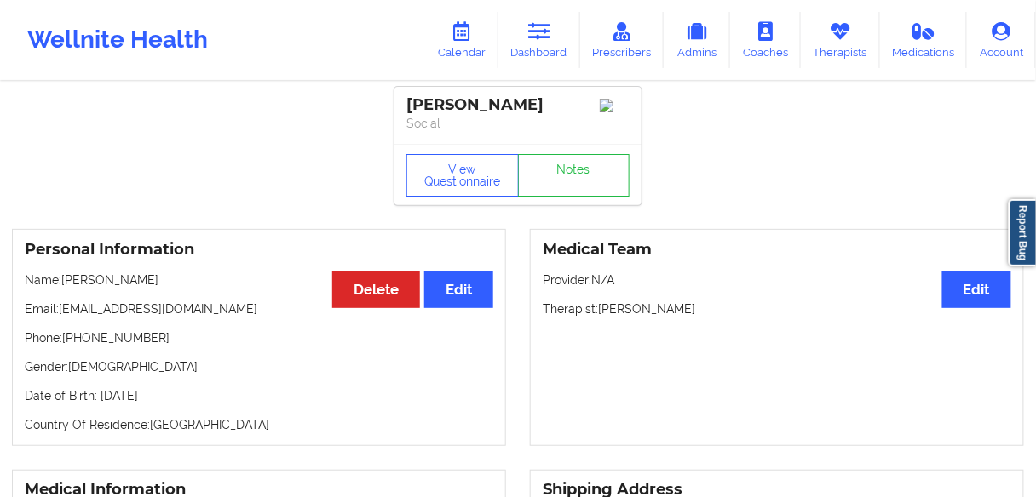
scroll to position [0, 0]
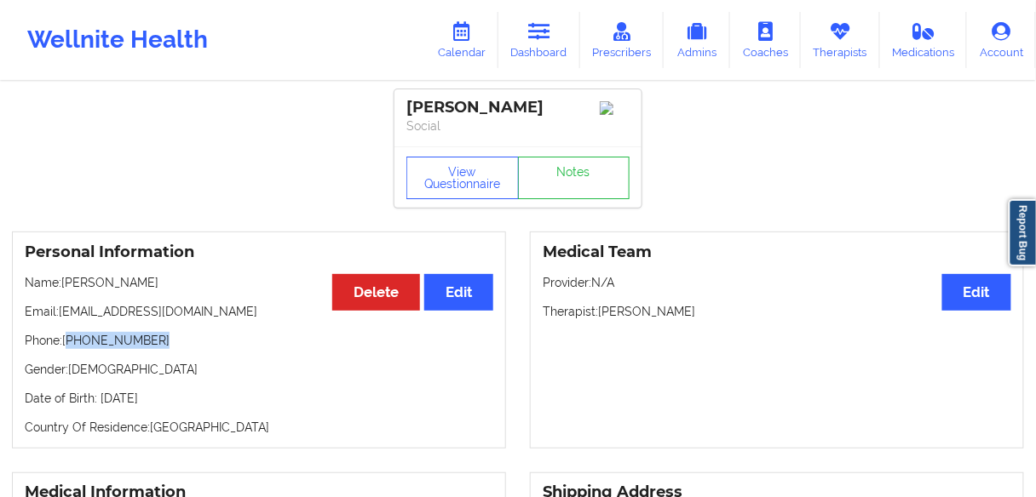
drag, startPoint x: 115, startPoint y: 348, endPoint x: 68, endPoint y: 348, distance: 46.8
click at [68, 348] on p "Phone: [PHONE_NUMBER]" at bounding box center [259, 340] width 468 height 17
drag, startPoint x: 522, startPoint y: 58, endPoint x: 493, endPoint y: 74, distance: 33.2
click at [522, 58] on link "Dashboard" at bounding box center [539, 40] width 82 height 56
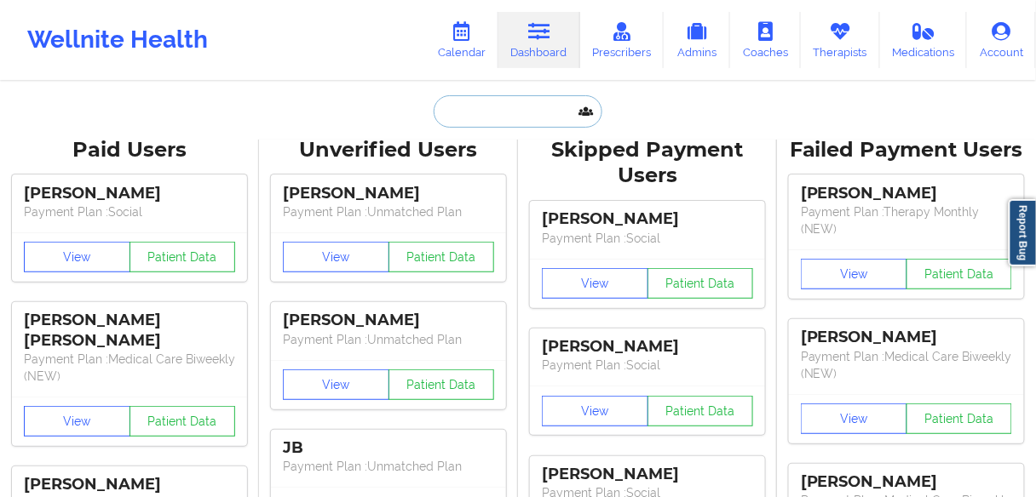
click at [484, 109] on input "text" at bounding box center [517, 111] width 169 height 32
paste input "[PERSON_NAME] [PERSON_NAME]"
type input "[PERSON_NAME] [PERSON_NAME]"
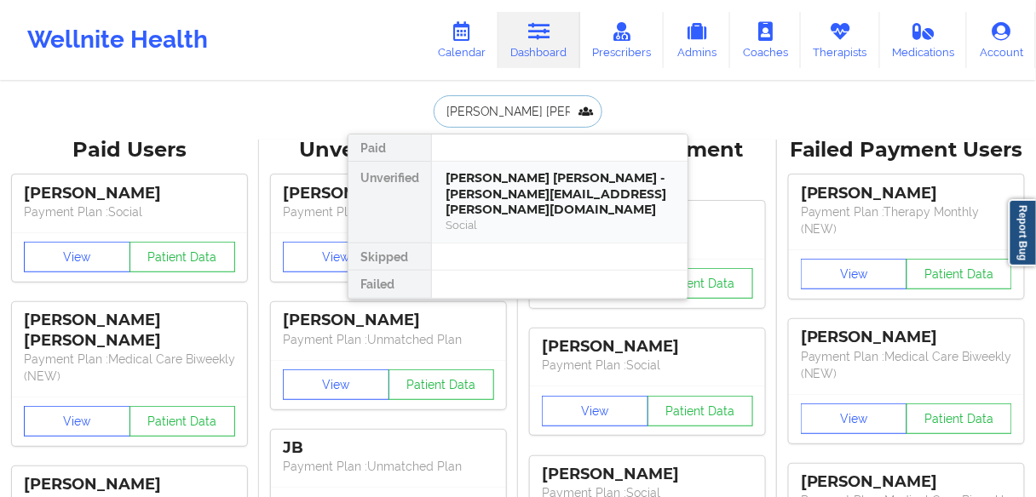
click at [487, 192] on div "[PERSON_NAME] [PERSON_NAME] - [PERSON_NAME][EMAIL_ADDRESS][PERSON_NAME][DOMAIN_…" at bounding box center [559, 194] width 228 height 48
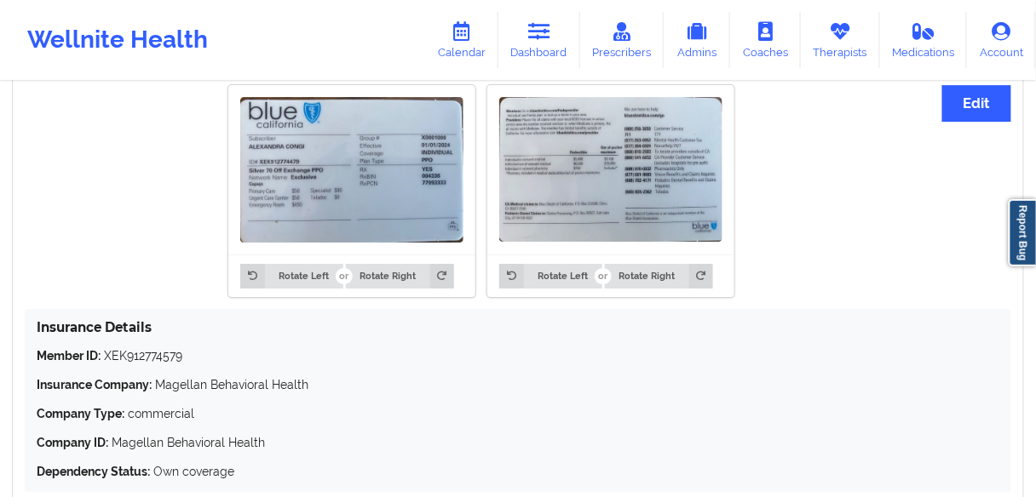
scroll to position [1202, 0]
